Goal: Task Accomplishment & Management: Use online tool/utility

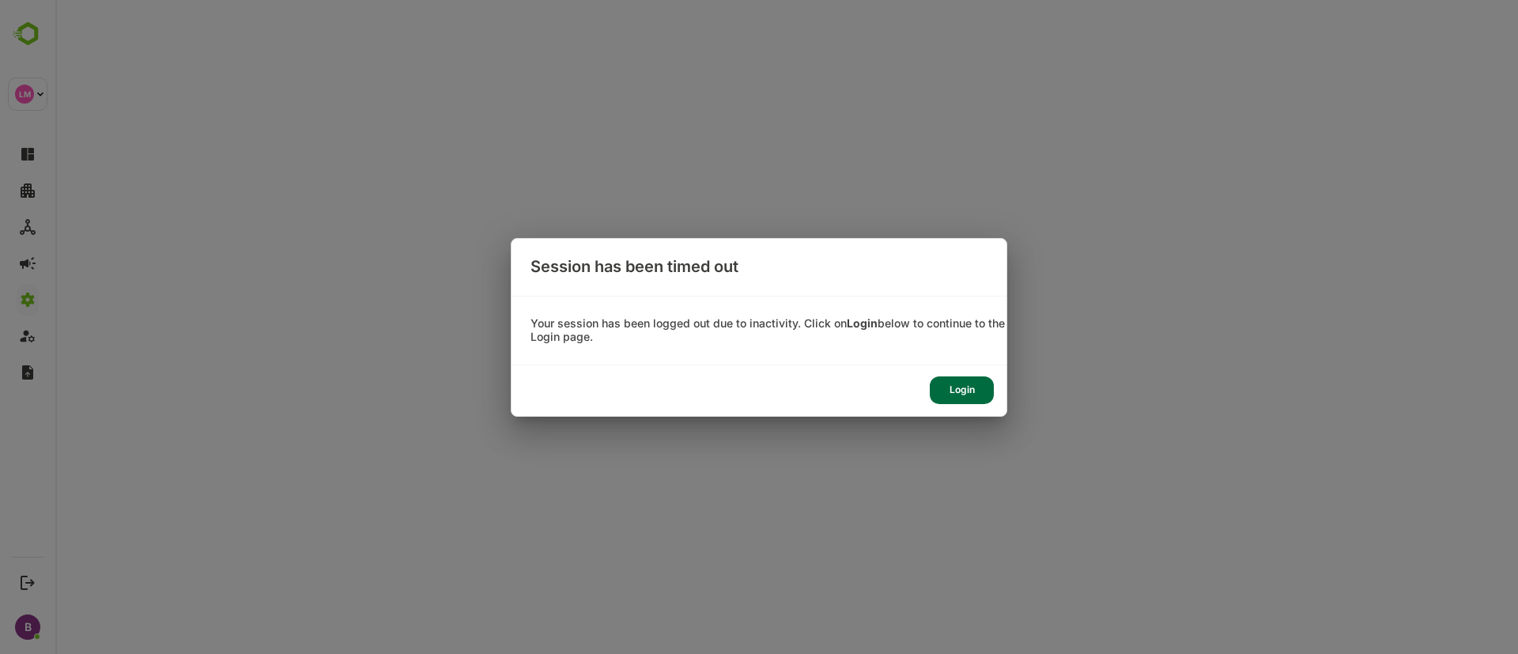
click at [961, 379] on div "Login" at bounding box center [962, 390] width 64 height 28
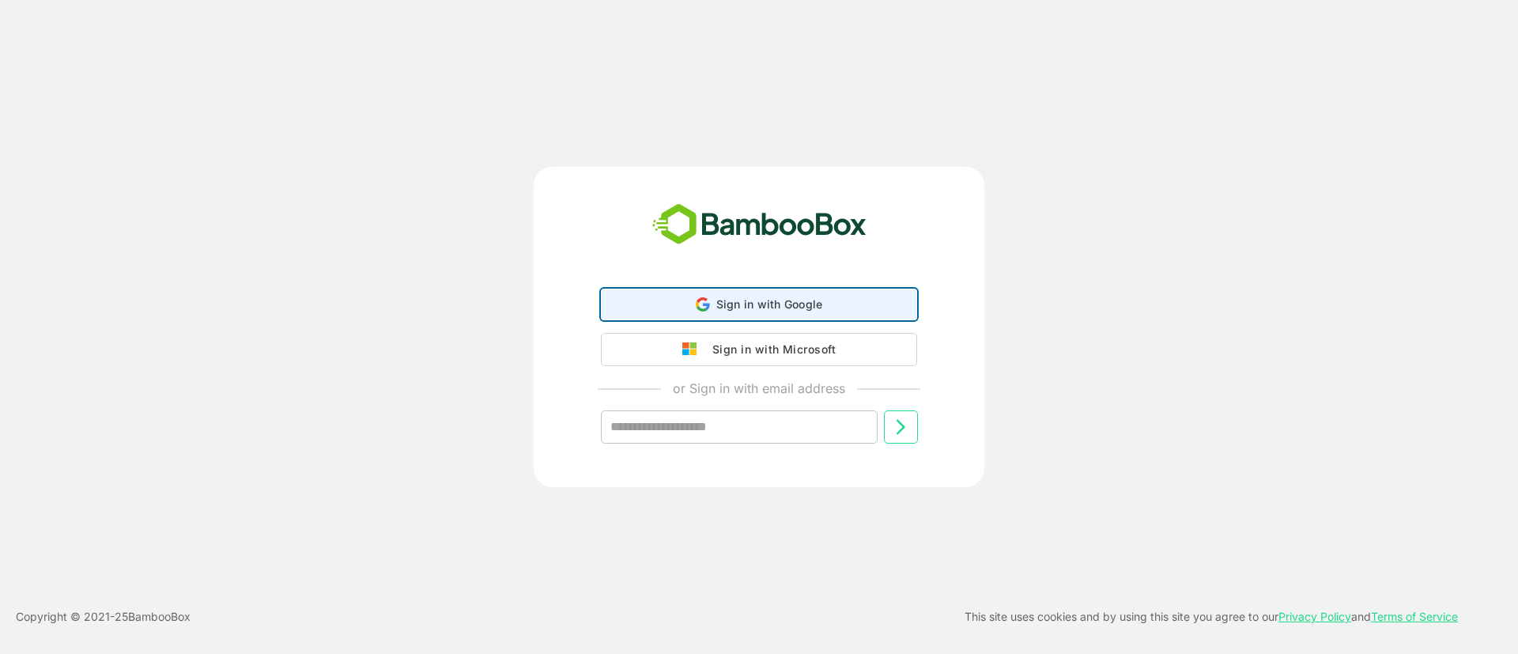
click at [796, 306] on span "Sign in with Google" at bounding box center [769, 303] width 107 height 13
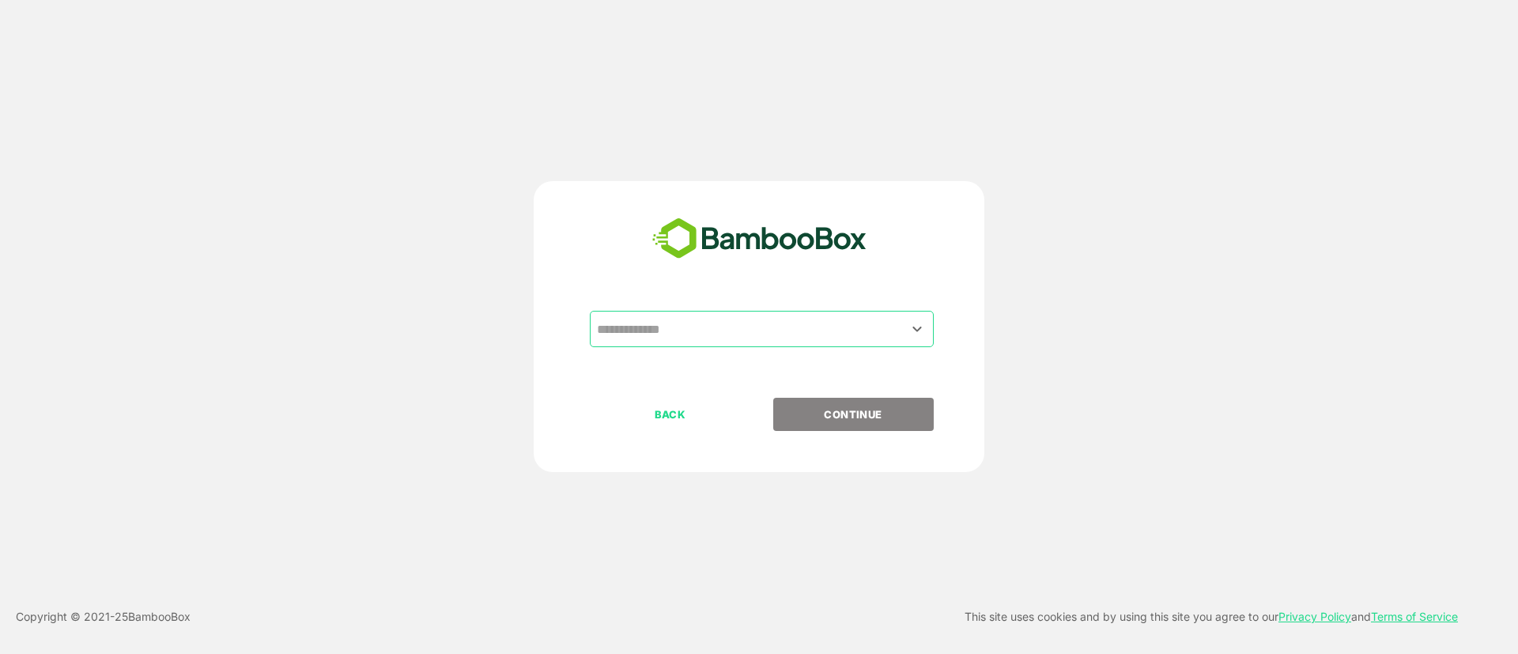
click at [723, 305] on div "​ BACK CONTINUE" at bounding box center [759, 326] width 451 height 291
click at [686, 333] on input "text" at bounding box center [762, 329] width 338 height 30
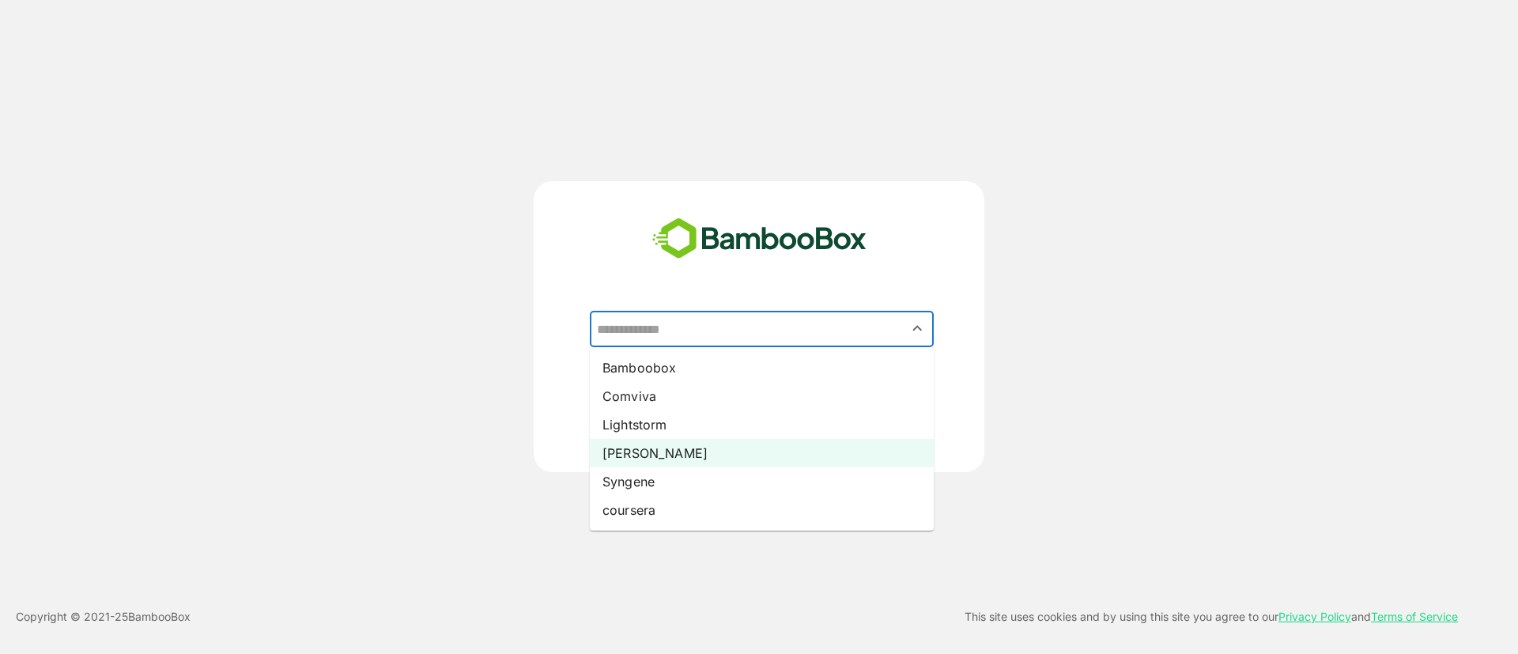
click at [630, 451] on li "[PERSON_NAME]" at bounding box center [762, 453] width 344 height 28
type input "*****"
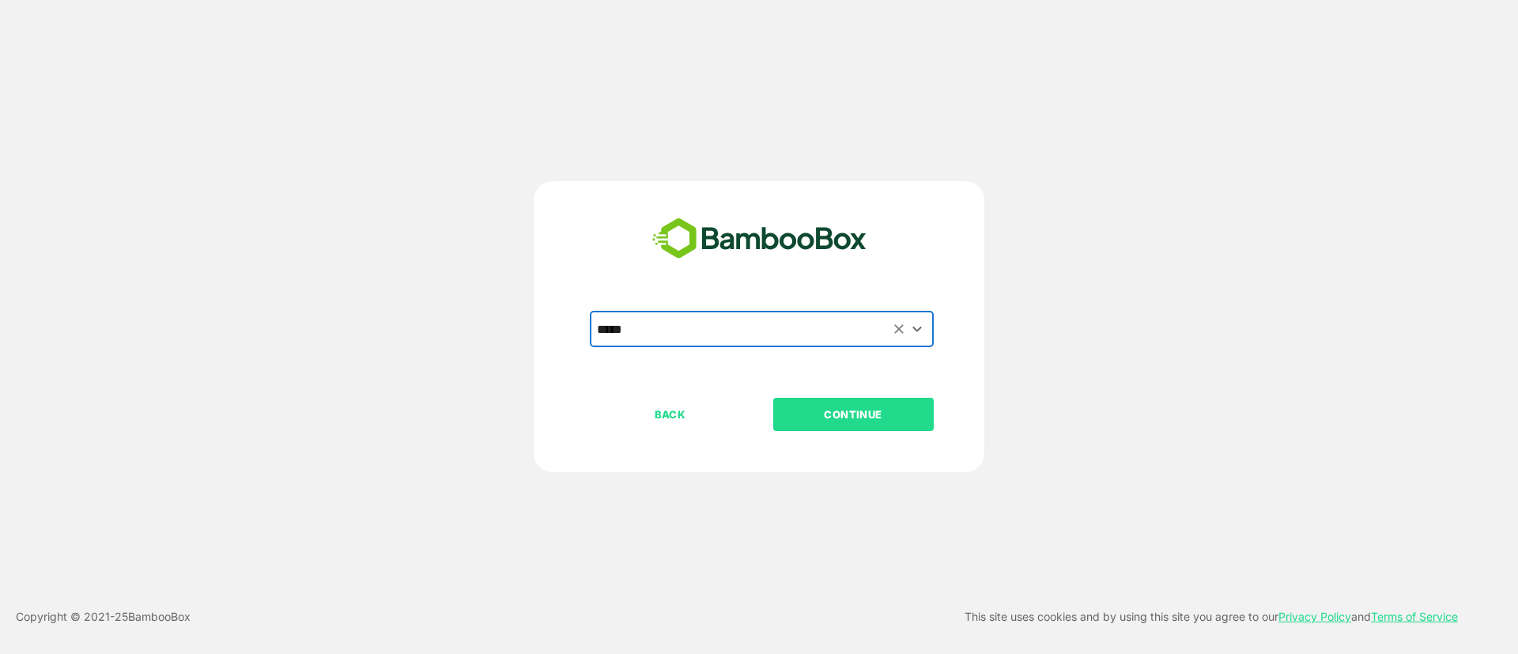
click at [842, 413] on p "CONTINUE" at bounding box center [853, 414] width 158 height 17
